Goal: Complete application form: Complete application form

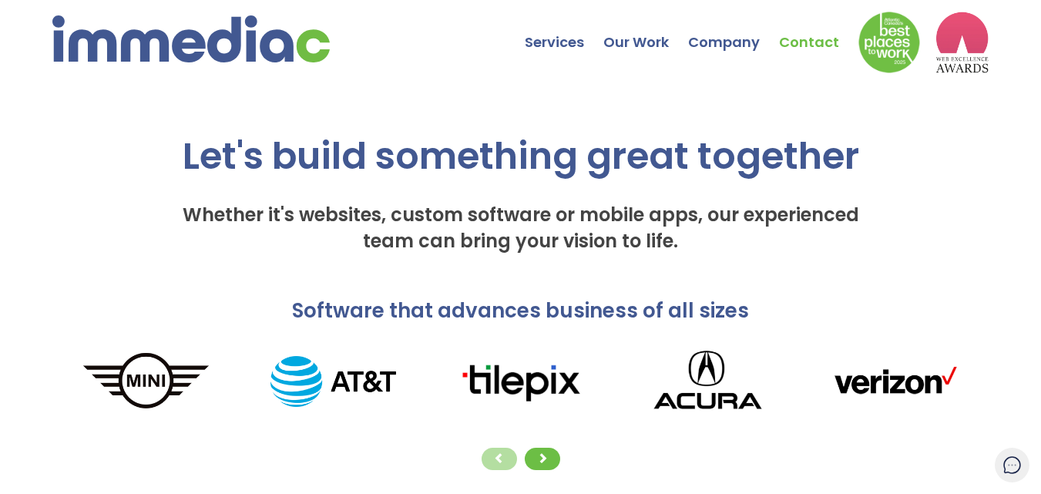
click at [811, 35] on link "Contact" at bounding box center [818, 31] width 79 height 54
click at [812, 40] on link "Contact" at bounding box center [818, 31] width 79 height 54
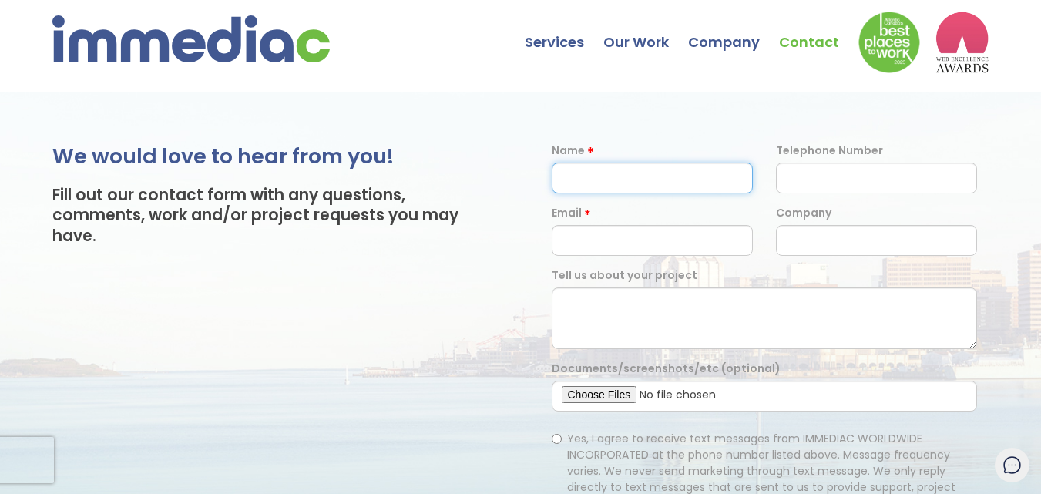
click at [646, 163] on input "text" at bounding box center [652, 178] width 201 height 31
type input "[PERSON_NAME]"
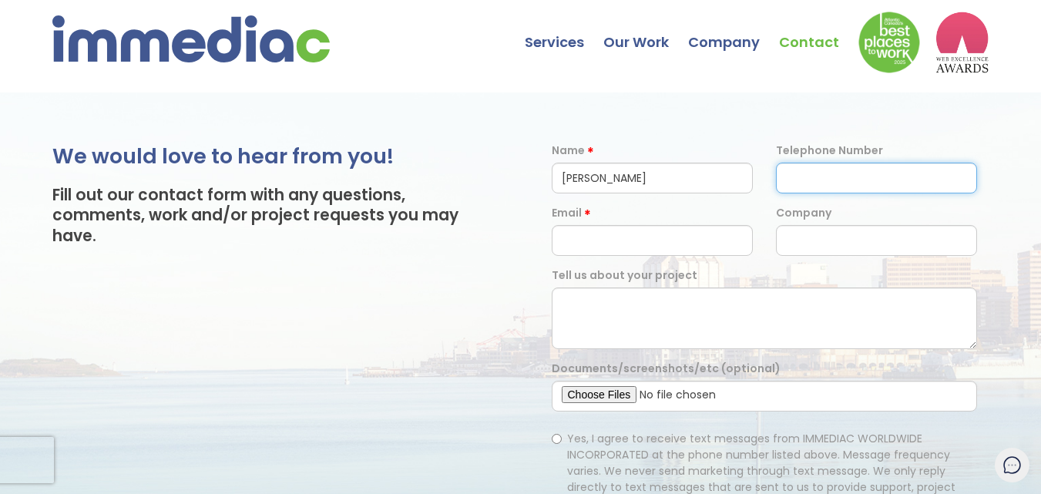
type input "09330057773"
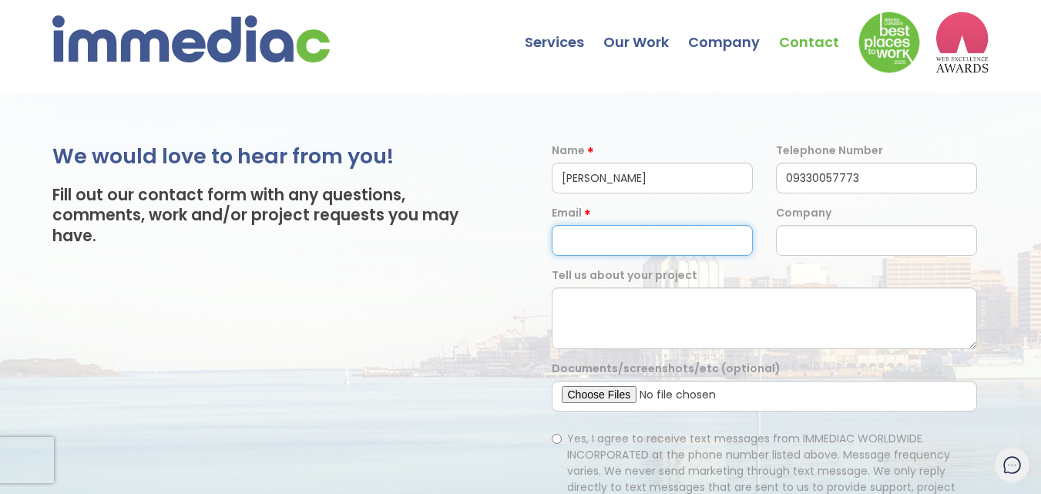
type input "[EMAIL_ADDRESS][DOMAIN_NAME]"
type input "[URL][DOMAIN_NAME]"
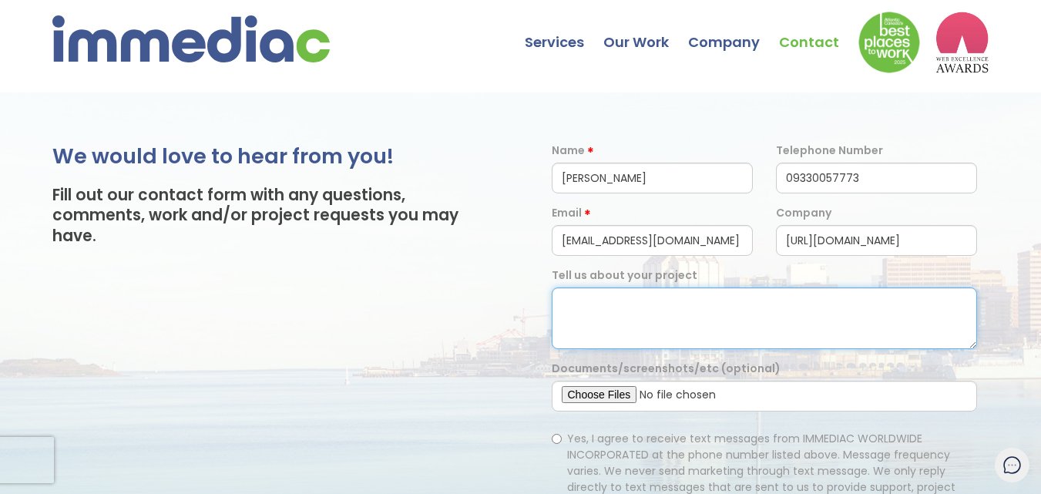
click at [636, 308] on textarea at bounding box center [765, 318] width 426 height 62
paste textarea "Hi, I hope you're doing well! I’m reaching out from QLB, where we help brands l…"
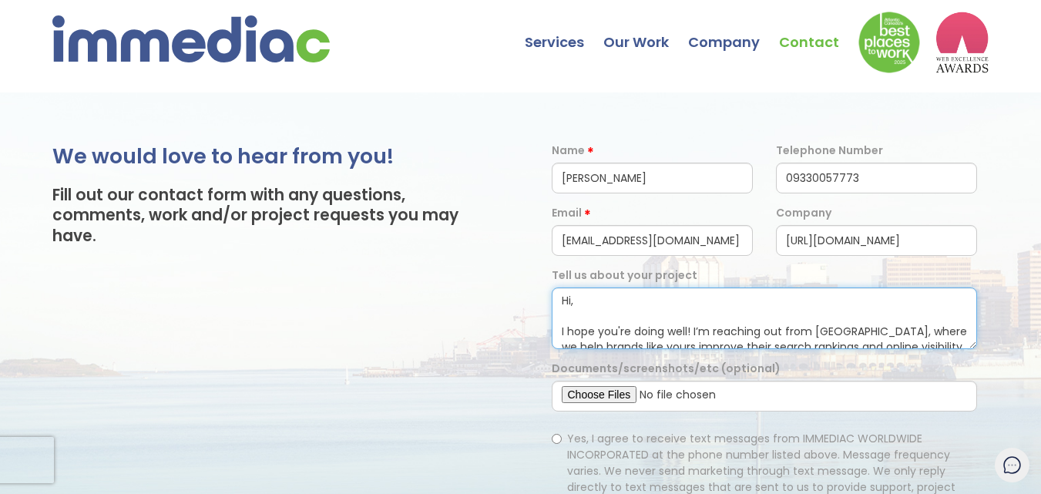
scroll to position [345, 0]
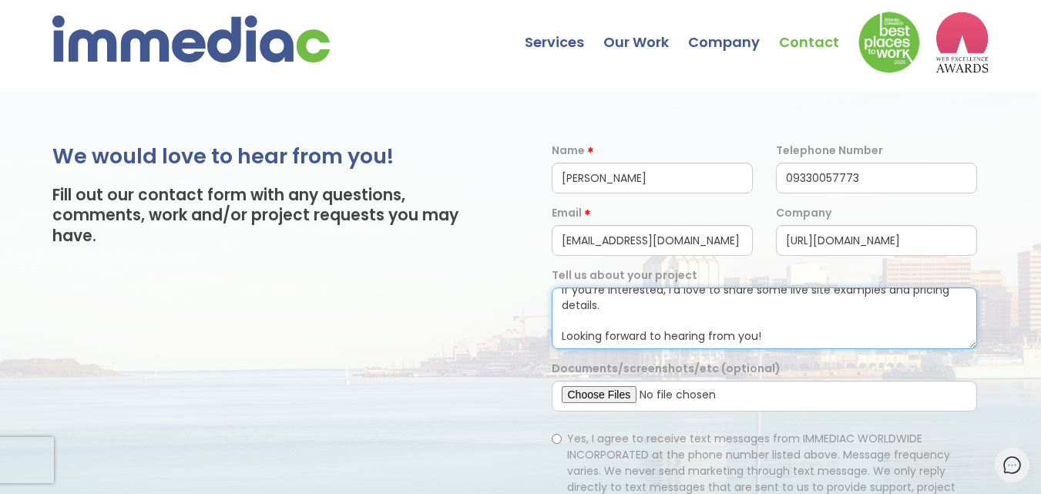
type textarea "Hi, I hope you're doing well! I’m reaching out from QLB, where we help brands l…"
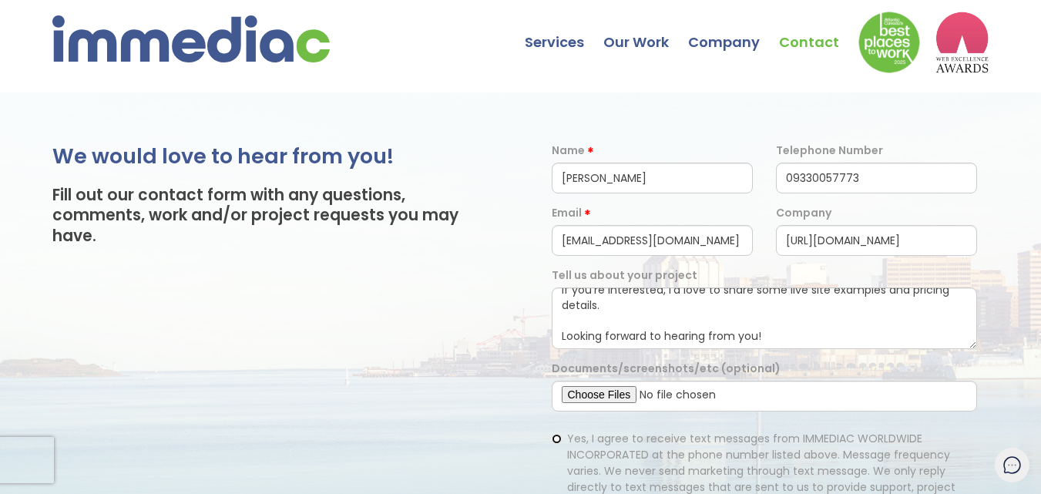
click at [559, 438] on input "Yes, I agree to receive text messages from IMMEDIAC WORLDWIDE INCORPORATED at t…" at bounding box center [557, 439] width 10 height 10
radio input "true"
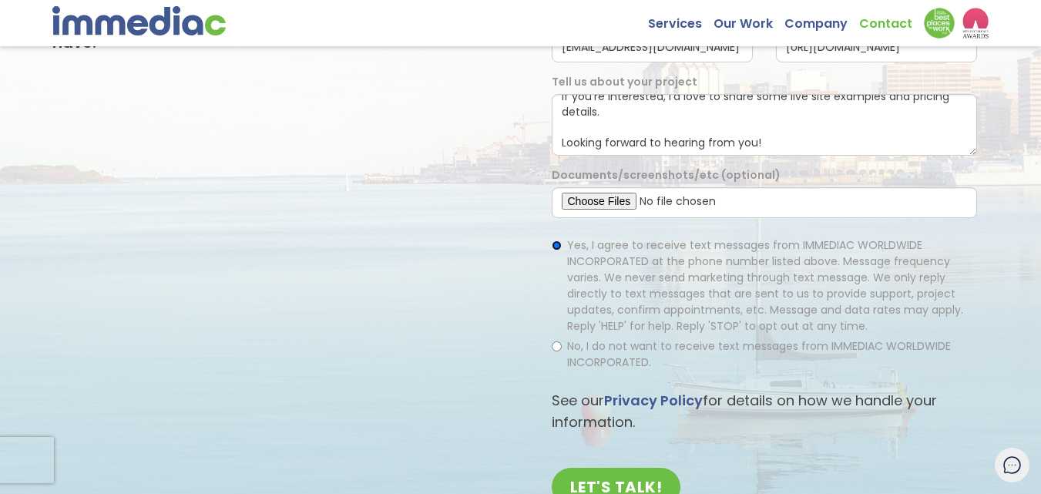
scroll to position [231, 0]
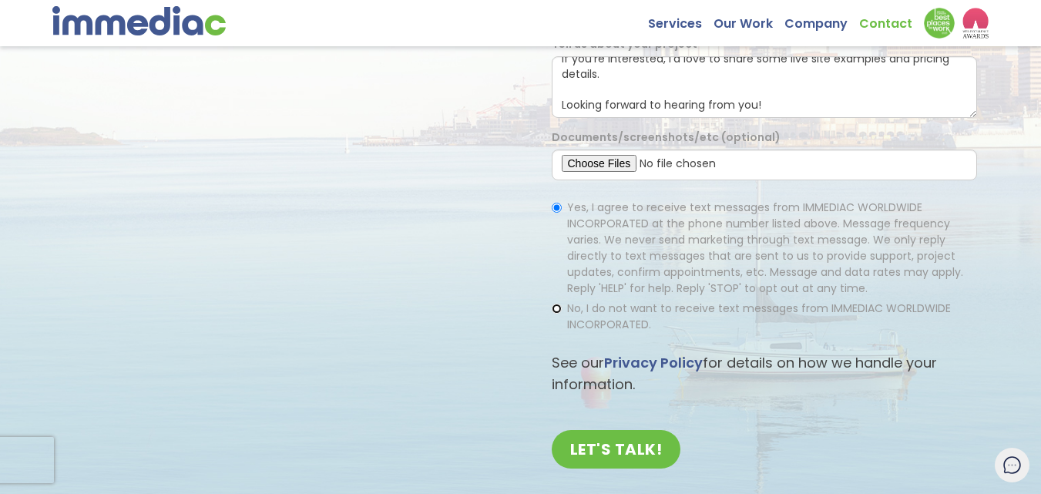
click at [555, 309] on input "No, I do not want to receive text messages from IMMEDIAC WORLDWIDE INCORPORATED." at bounding box center [557, 309] width 10 height 10
radio input "true"
click at [604, 441] on input "LET'S TALK!" at bounding box center [616, 449] width 129 height 39
click at [555, 209] on input "Yes, I agree to receive text messages from IMMEDIAC WORLDWIDE INCORPORATED at t…" at bounding box center [557, 208] width 10 height 10
radio input "true"
